Goal: Find specific page/section: Find specific page/section

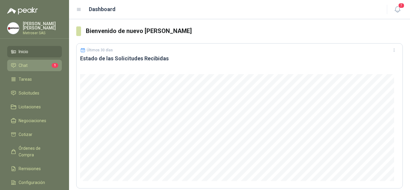
click at [31, 65] on li "Chat 1" at bounding box center [34, 65] width 47 height 7
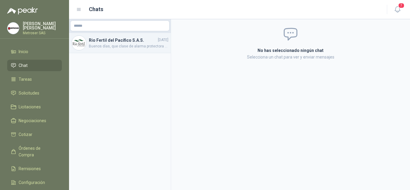
click at [131, 43] on h4 "Rio Fertil del Pacífico S.A.S." at bounding box center [123, 40] width 68 height 7
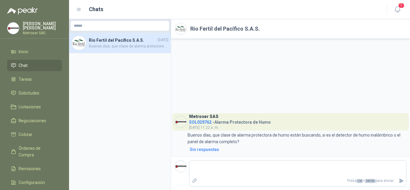
click at [33, 126] on ul "Inicio Chat Tareas Solicitudes Licitaciones Negociaciones Cotizar Órdenes de Co…" at bounding box center [34, 125] width 69 height 158
click at [34, 122] on span "Negociaciones" at bounding box center [33, 120] width 28 height 7
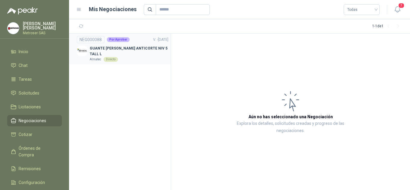
click at [115, 46] on p "GUANTE [PERSON_NAME] ANTICORTE NIV 5 TALL L" at bounding box center [129, 51] width 79 height 11
